Goal: Book appointment/travel/reservation

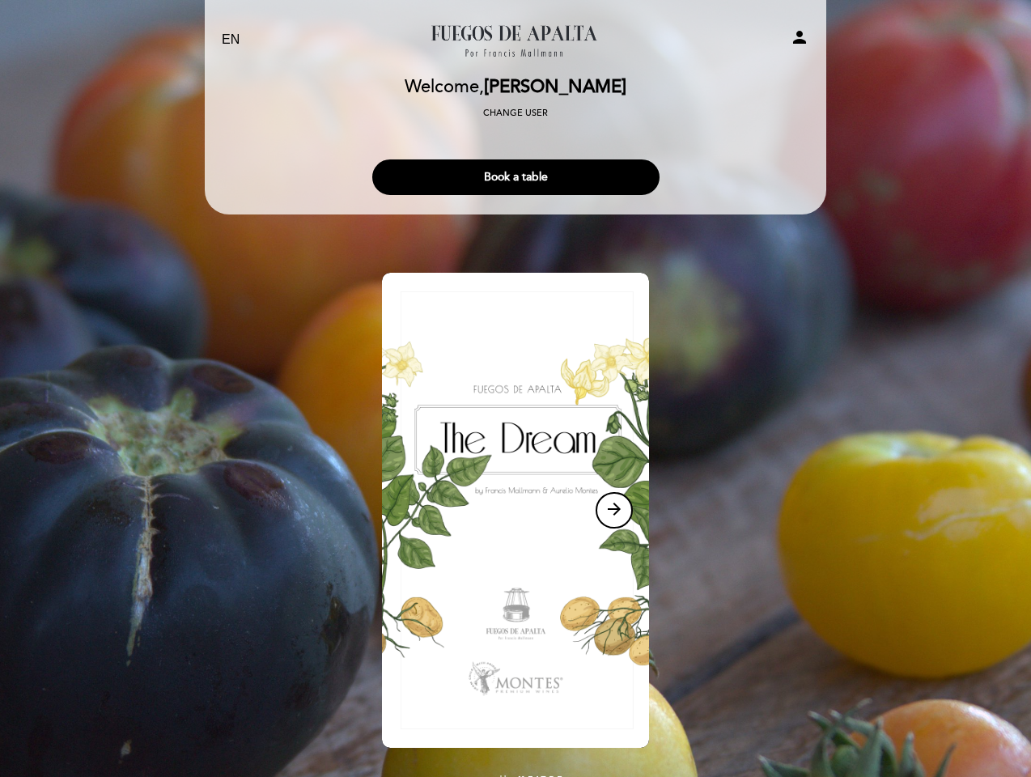
click at [516, 389] on img at bounding box center [515, 510] width 267 height 475
click at [800, 40] on icon "person" at bounding box center [799, 37] width 19 height 19
